Goal: Navigation & Orientation: Understand site structure

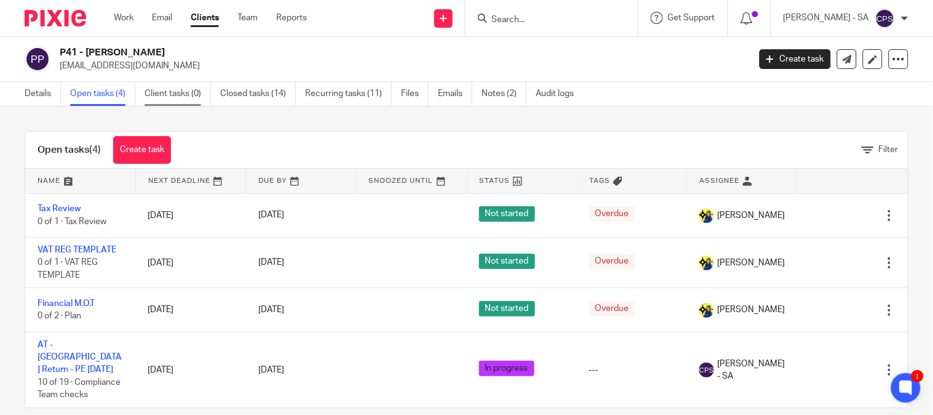
click at [176, 99] on link "Client tasks (0)" at bounding box center [178, 94] width 66 height 24
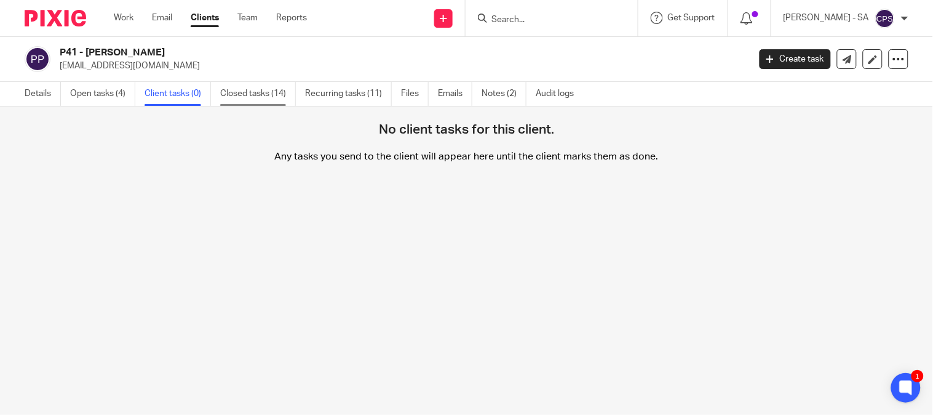
click at [231, 99] on link "Closed tasks (14)" at bounding box center [258, 94] width 76 height 24
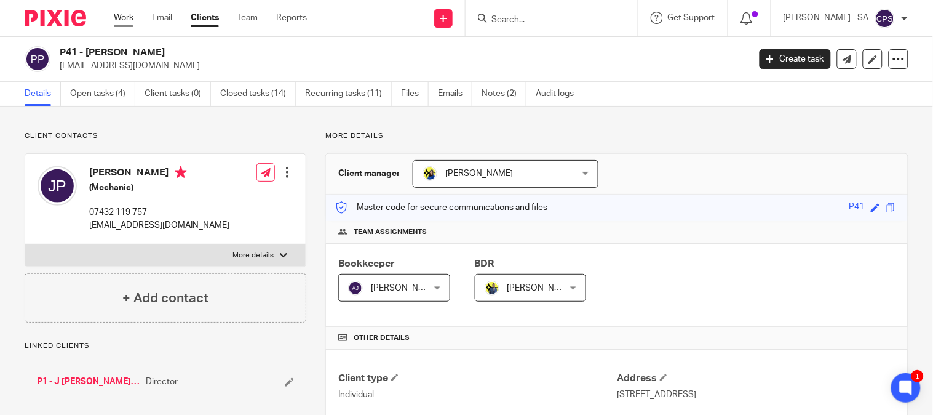
click at [122, 15] on link "Work" at bounding box center [124, 18] width 20 height 12
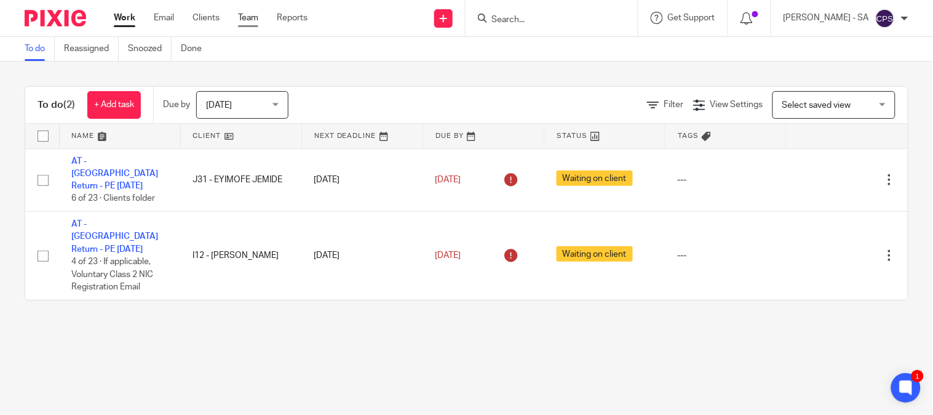
click at [252, 23] on link "Team" at bounding box center [248, 18] width 20 height 12
